Goal: Task Accomplishment & Management: Manage account settings

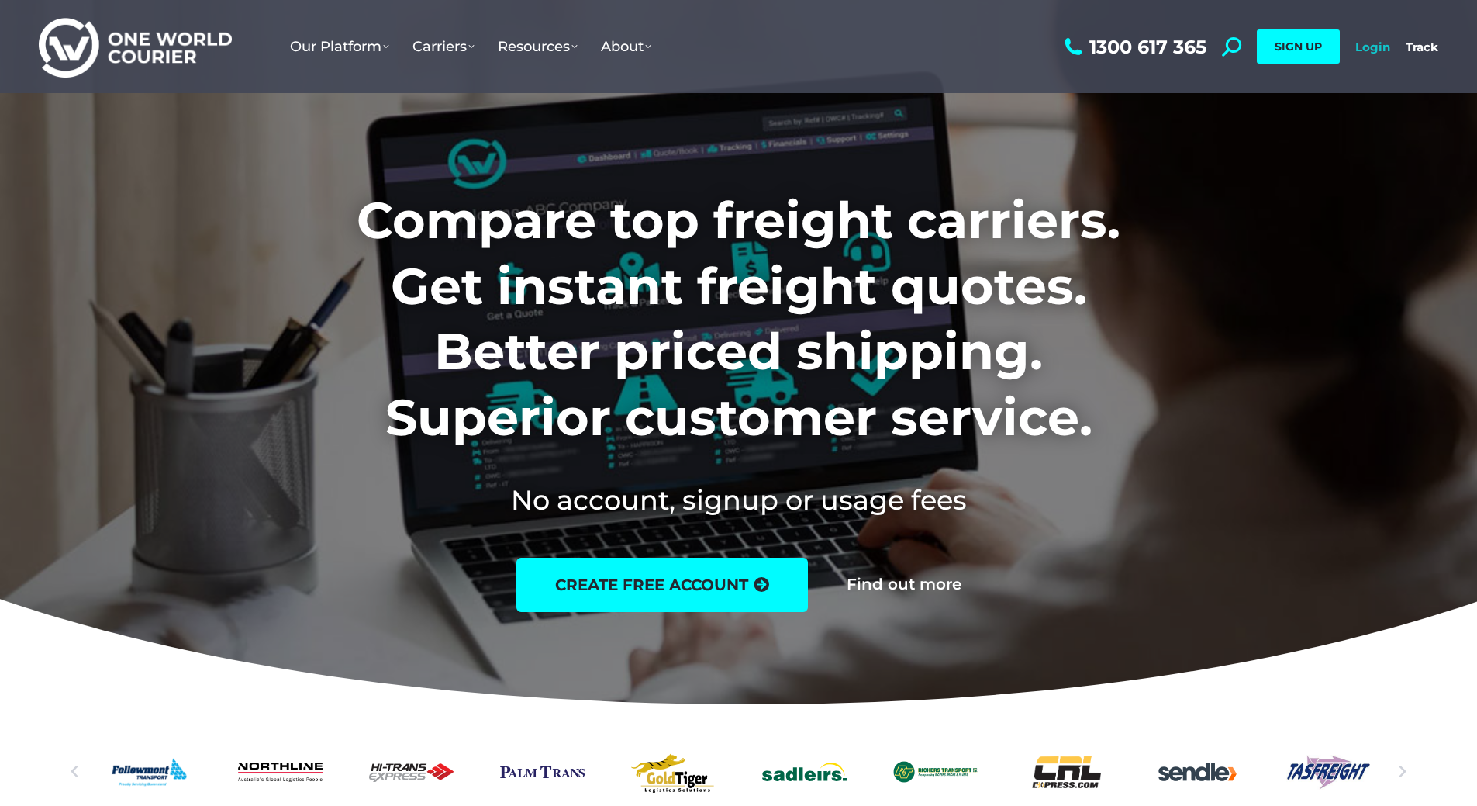
click at [1371, 45] on link "Login" at bounding box center [1372, 47] width 35 height 15
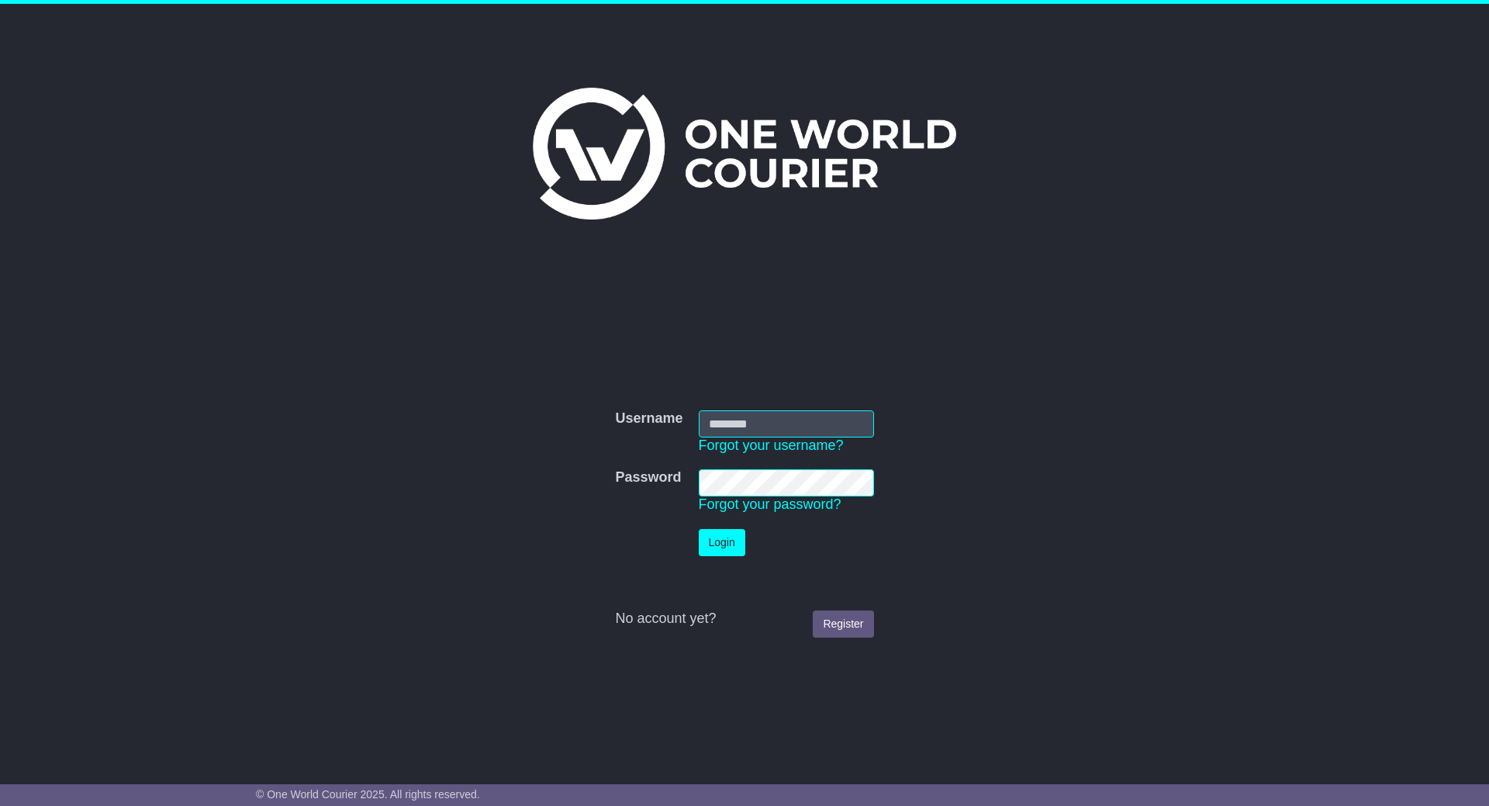
type input "***"
click at [737, 424] on input "***" at bounding box center [786, 423] width 175 height 27
